Goal: Complete application form

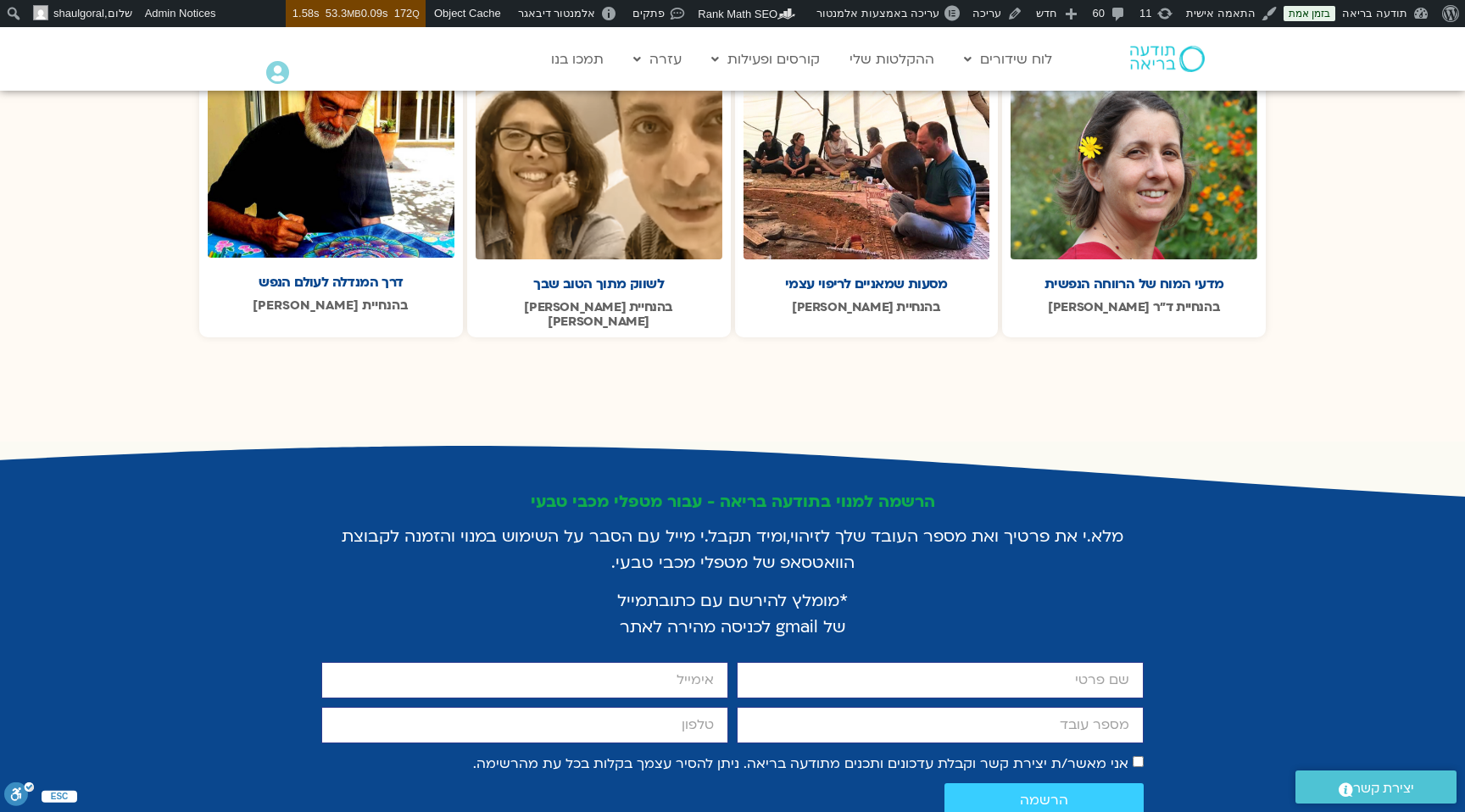
scroll to position [2965, 0]
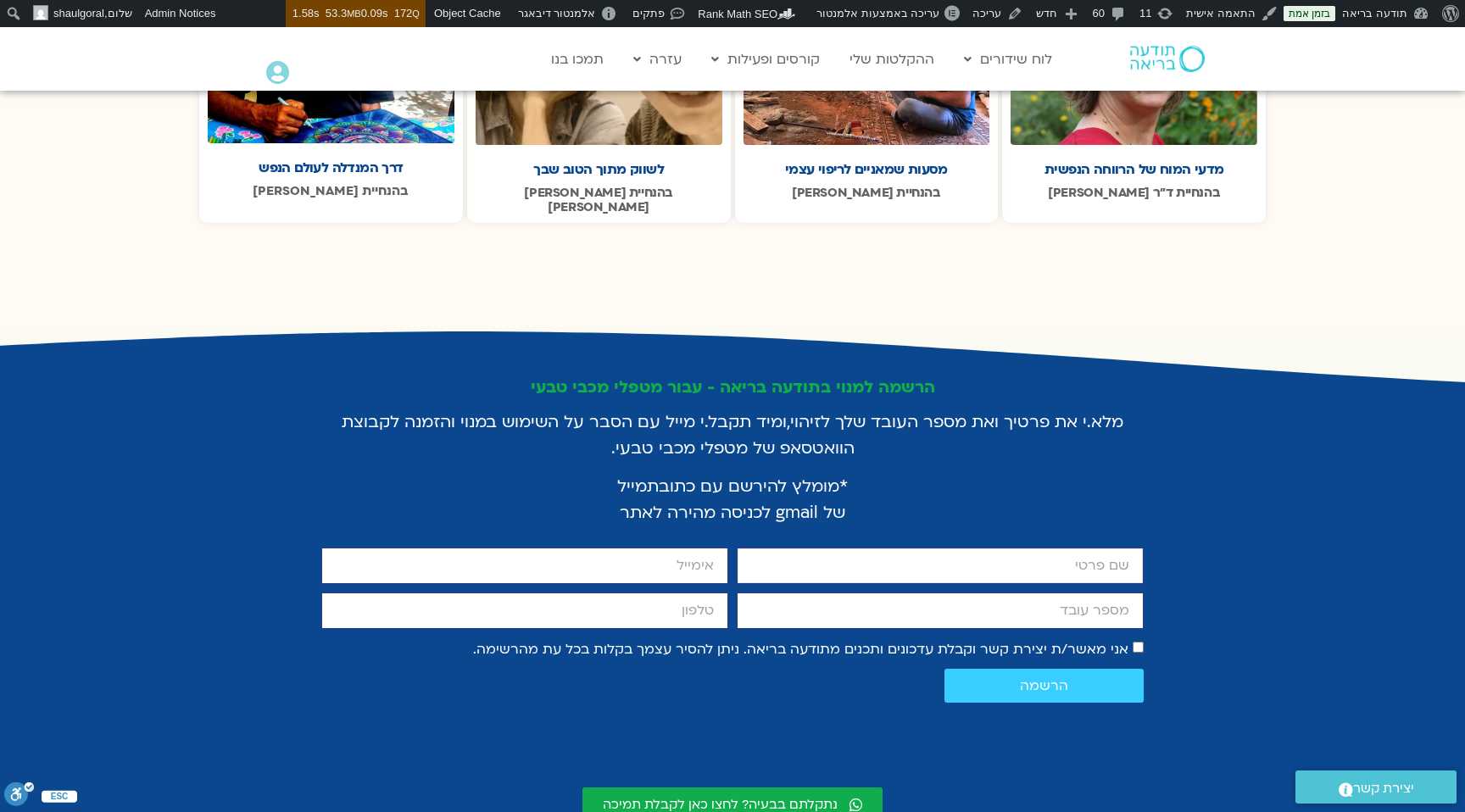
click at [819, 548] on input "firstname" at bounding box center [940, 566] width 407 height 36
type input "sf"
click at [601, 548] on input "email" at bounding box center [525, 566] width 407 height 36
type input "[EMAIL_ADDRESS][DOMAIN_NAME]"
click at [834, 592] on input "מספר עובד" at bounding box center [940, 610] width 407 height 36
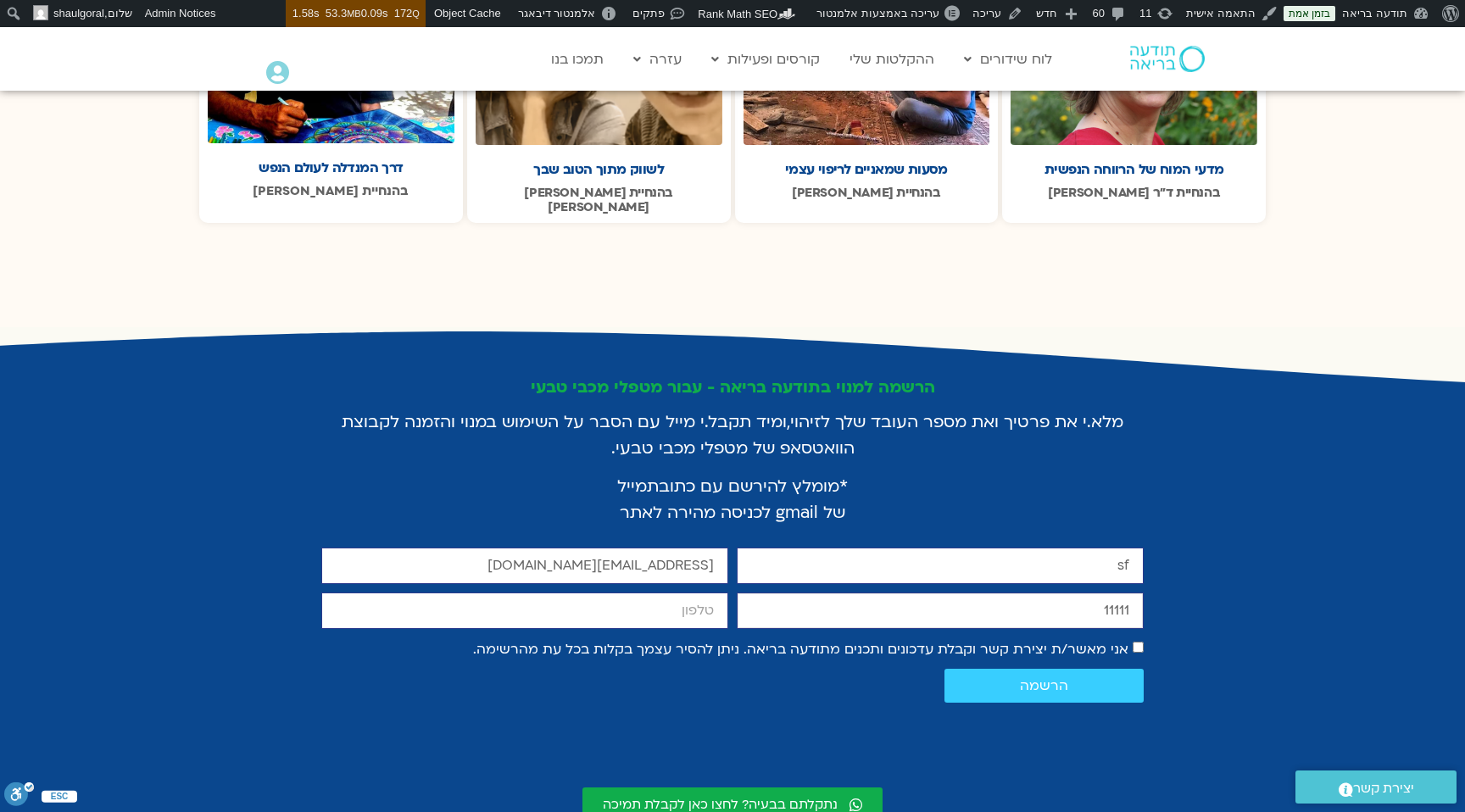
type input "11111"
click at [601, 592] on input "cellphone" at bounding box center [525, 610] width 407 height 36
type input "11111"
click at [1096, 678] on span "הרשמה" at bounding box center [1044, 686] width 159 height 15
